Goal: Find specific fact: Find specific fact

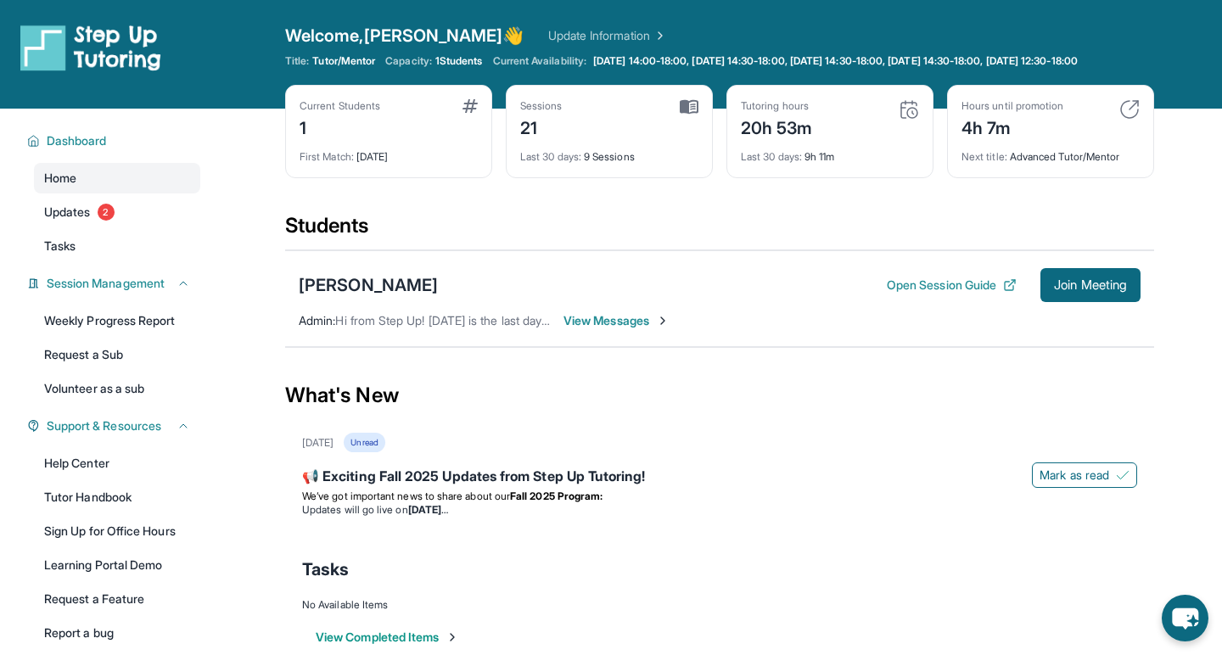
drag, startPoint x: 0, startPoint y: 0, endPoint x: 1030, endPoint y: 296, distance: 1072.0
click at [1030, 296] on div "Open Session Guide Join Meeting" at bounding box center [1014, 285] width 254 height 34
click at [1102, 302] on button "Join Meeting" at bounding box center [1090, 285] width 100 height 34
click at [347, 297] on div "[PERSON_NAME]" at bounding box center [368, 285] width 139 height 24
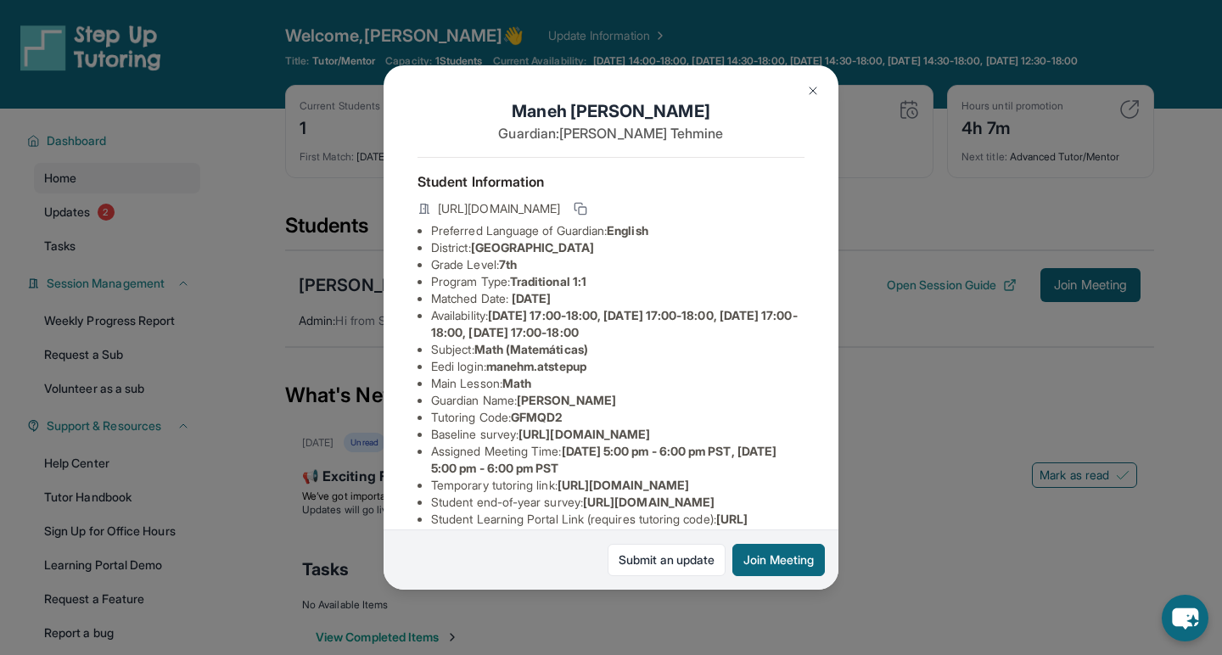
drag, startPoint x: 634, startPoint y: 371, endPoint x: 685, endPoint y: 371, distance: 50.9
click at [685, 371] on li "Eedi login : manehm.atstepup" at bounding box center [617, 366] width 373 height 17
copy li "manehm.atstepup"
click at [685, 371] on li "Eedi login : manehm.atstepup" at bounding box center [617, 366] width 373 height 17
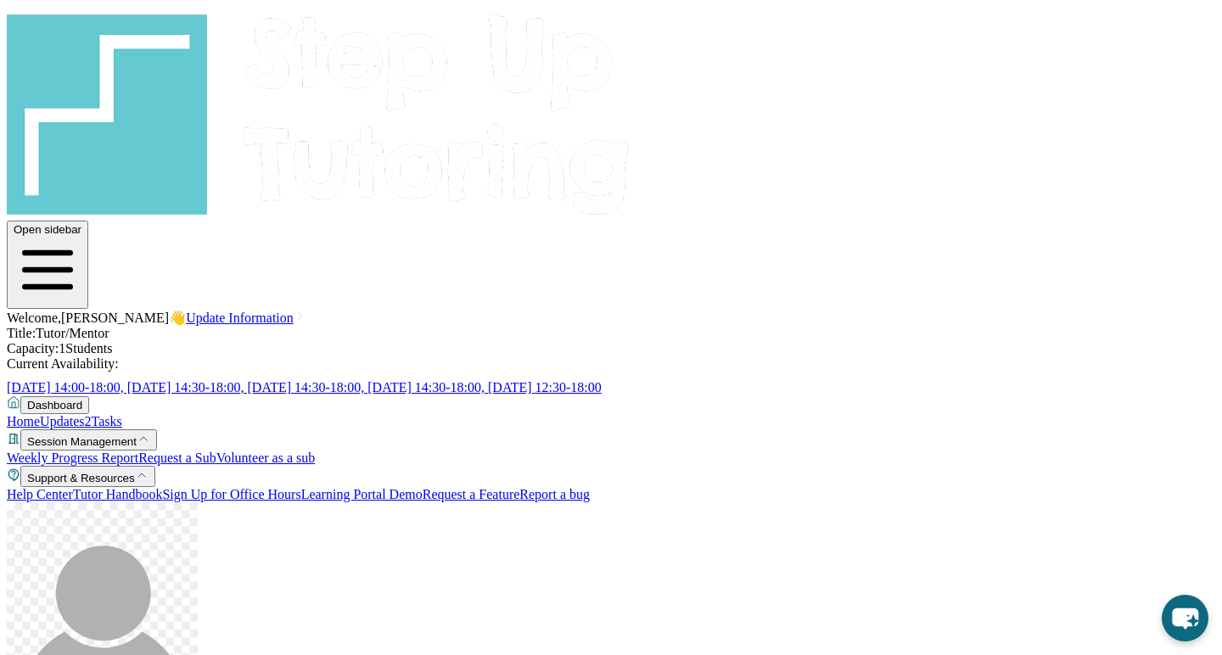
drag, startPoint x: 496, startPoint y: 366, endPoint x: 620, endPoint y: 367, distance: 124.8
copy li "manehm.atstepup"
